Goal: Task Accomplishment & Management: Manage account settings

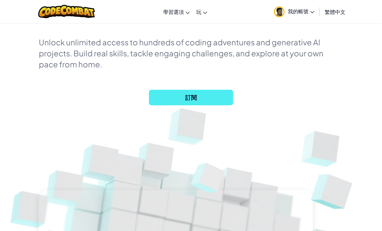
scroll to position [84, 0]
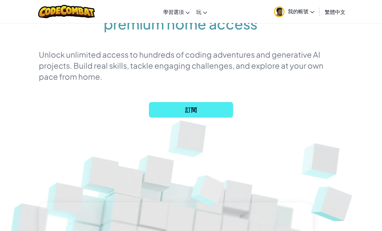
click at [81, 6] on img at bounding box center [66, 11] width 57 height 13
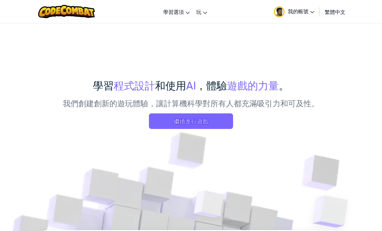
click at [81, 12] on img at bounding box center [66, 11] width 57 height 13
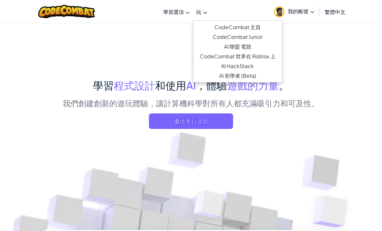
click at [195, 7] on link "玩" at bounding box center [201, 11] width 17 height 17
click at [264, 28] on link "CodeCombat 主頁" at bounding box center [237, 27] width 89 height 10
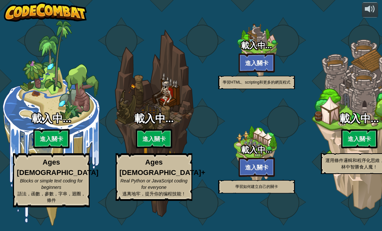
select select "zh-HANT"
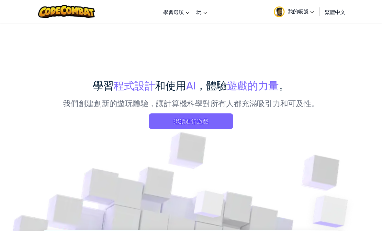
click at [295, 3] on link "我的帳號" at bounding box center [294, 11] width 47 height 20
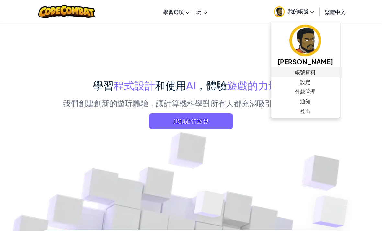
click at [322, 73] on link "帳號資料" at bounding box center [305, 72] width 69 height 10
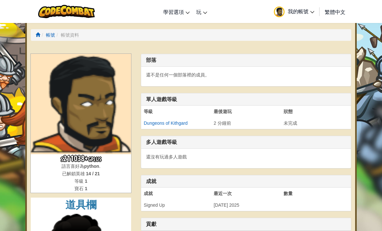
click at [35, 38] on ol "帳號 帳號資料" at bounding box center [191, 35] width 320 height 12
click at [37, 33] on span at bounding box center [38, 34] width 5 height 5
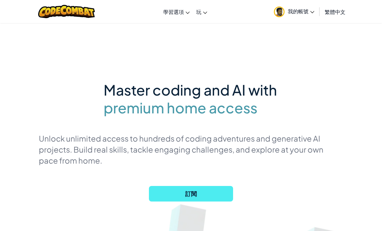
click at [309, 11] on span "我的帳號" at bounding box center [301, 11] width 27 height 7
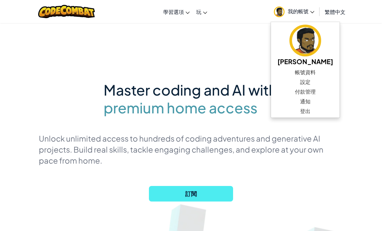
click at [316, 71] on link "帳號資料" at bounding box center [305, 72] width 69 height 10
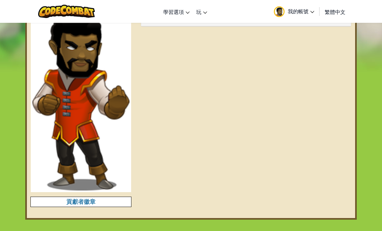
scroll to position [201, 0]
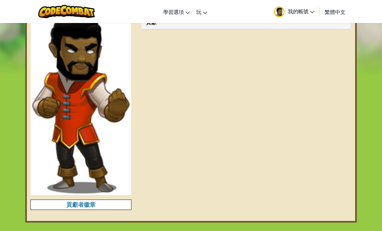
drag, startPoint x: 0, startPoint y: -203, endPoint x: 379, endPoint y: 236, distance: 580.4
click at [379, 230] on html "切換導覽 學習選項 在線直播課程 高級自學 玩 CodeCombat 主頁 CodeCombat Junior AI 聯盟 電競 CodeCombat 世界在…" at bounding box center [191, 183] width 382 height 768
drag, startPoint x: 378, startPoint y: 251, endPoint x: 350, endPoint y: 252, distance: 27.9
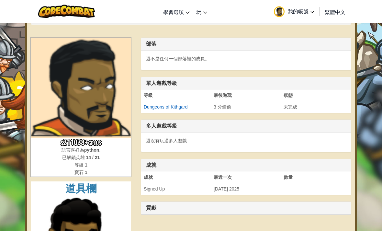
scroll to position [0, 0]
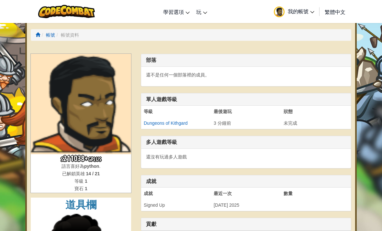
click at [298, 13] on span "我的帳號" at bounding box center [301, 11] width 27 height 7
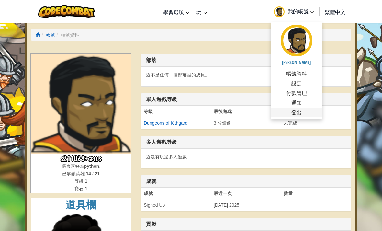
click at [301, 111] on link "登出" at bounding box center [296, 112] width 51 height 10
